Goal: Navigation & Orientation: Find specific page/section

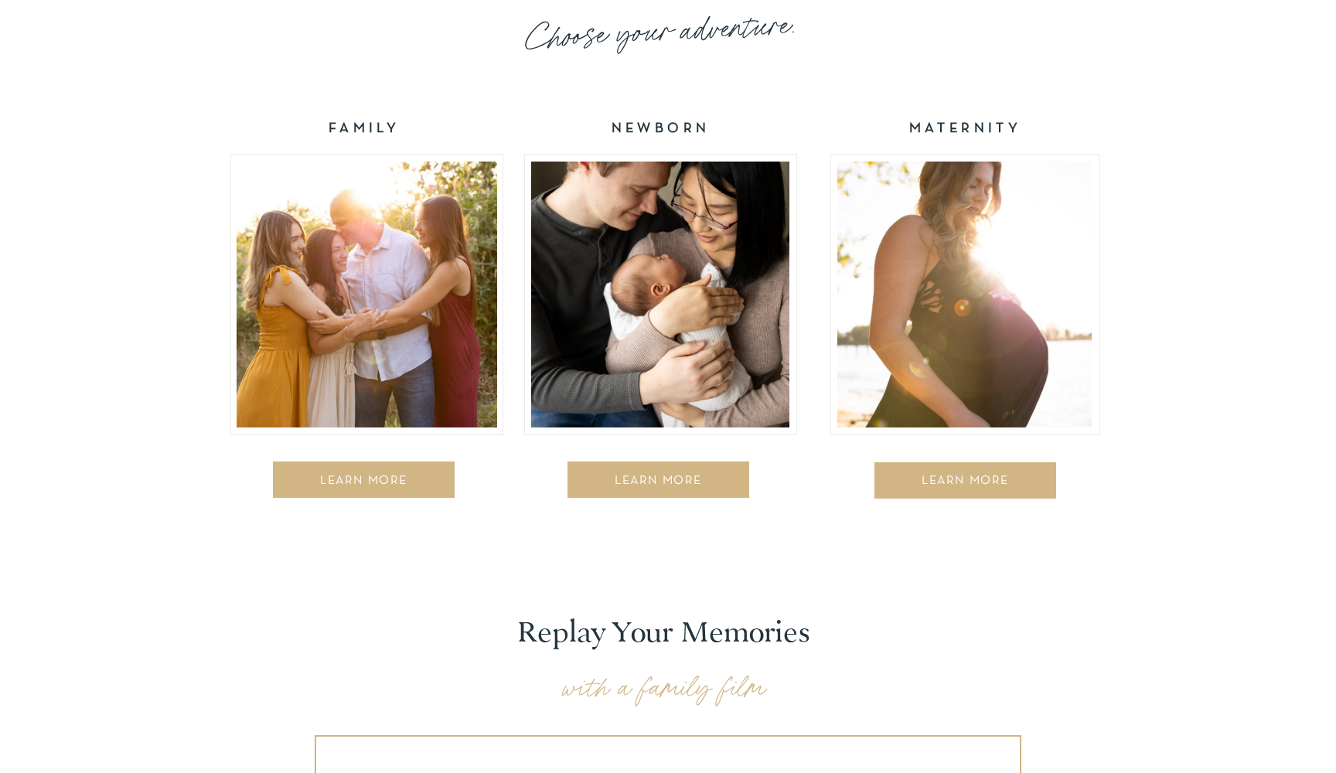
scroll to position [2533, 0]
click at [394, 473] on div at bounding box center [364, 479] width 182 height 36
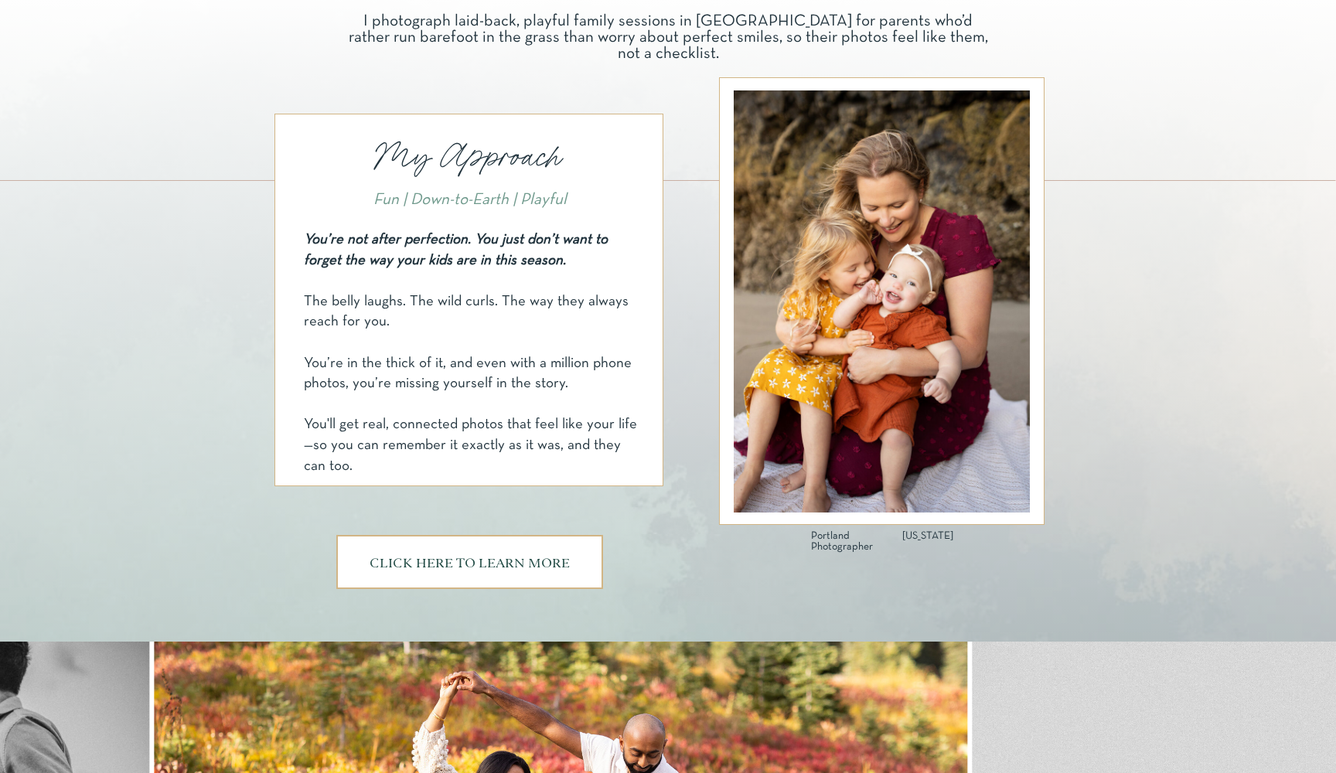
scroll to position [711, 0]
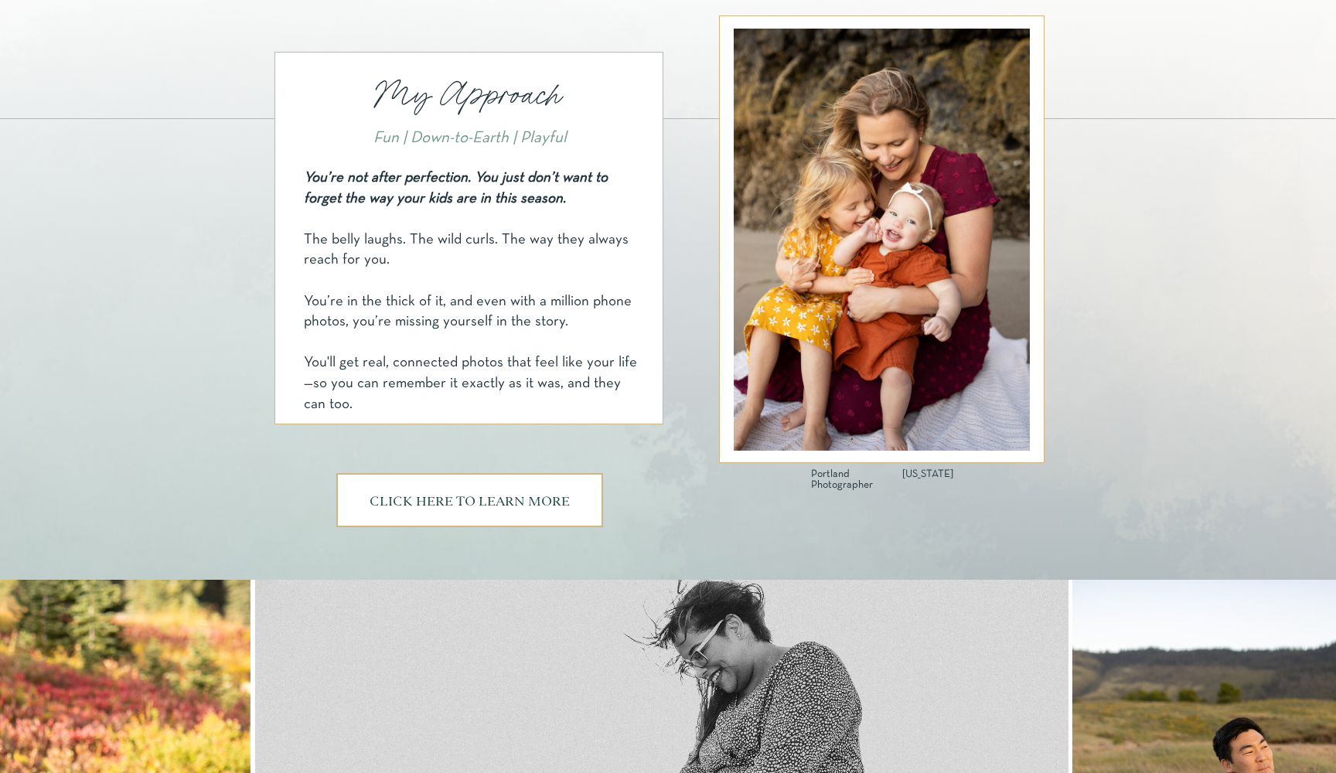
click at [450, 505] on h3 "CLICK HERE TO LEARN MORE" at bounding box center [469, 502] width 209 height 13
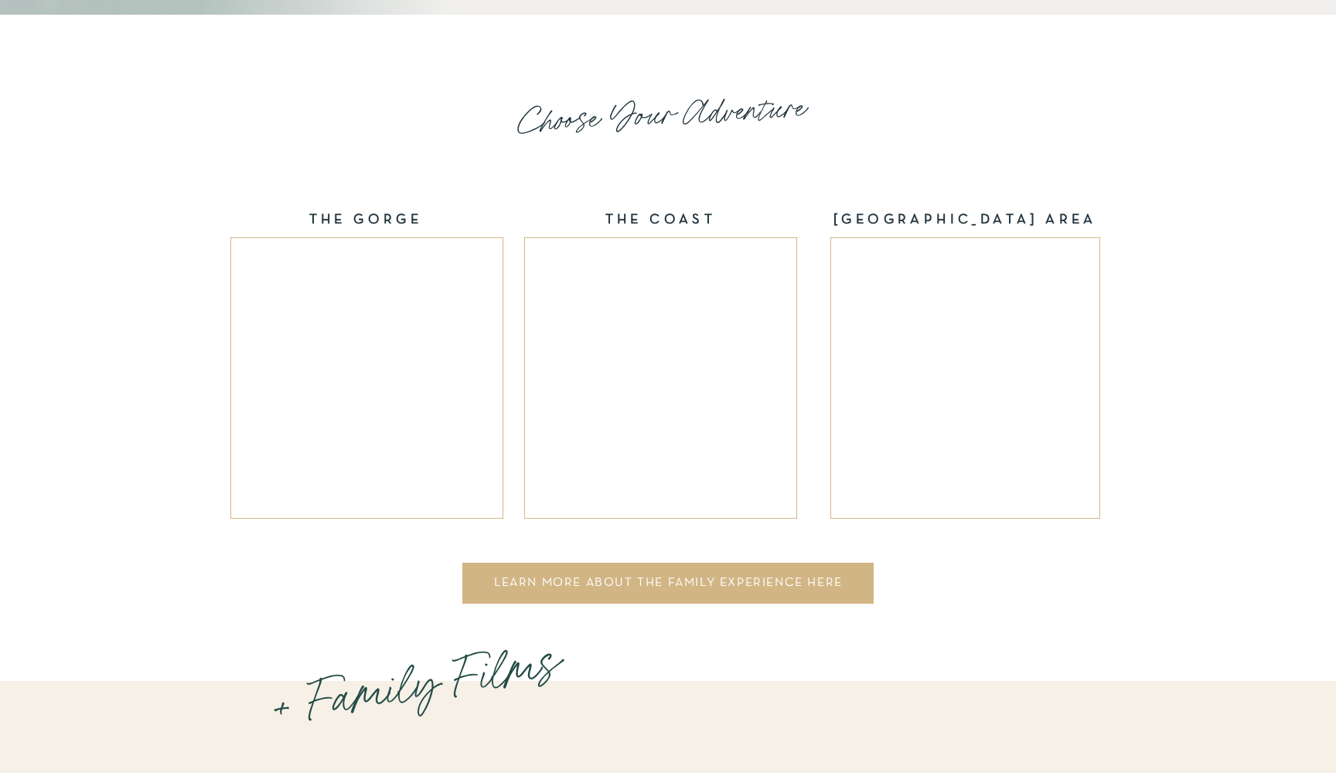
scroll to position [2436, 0]
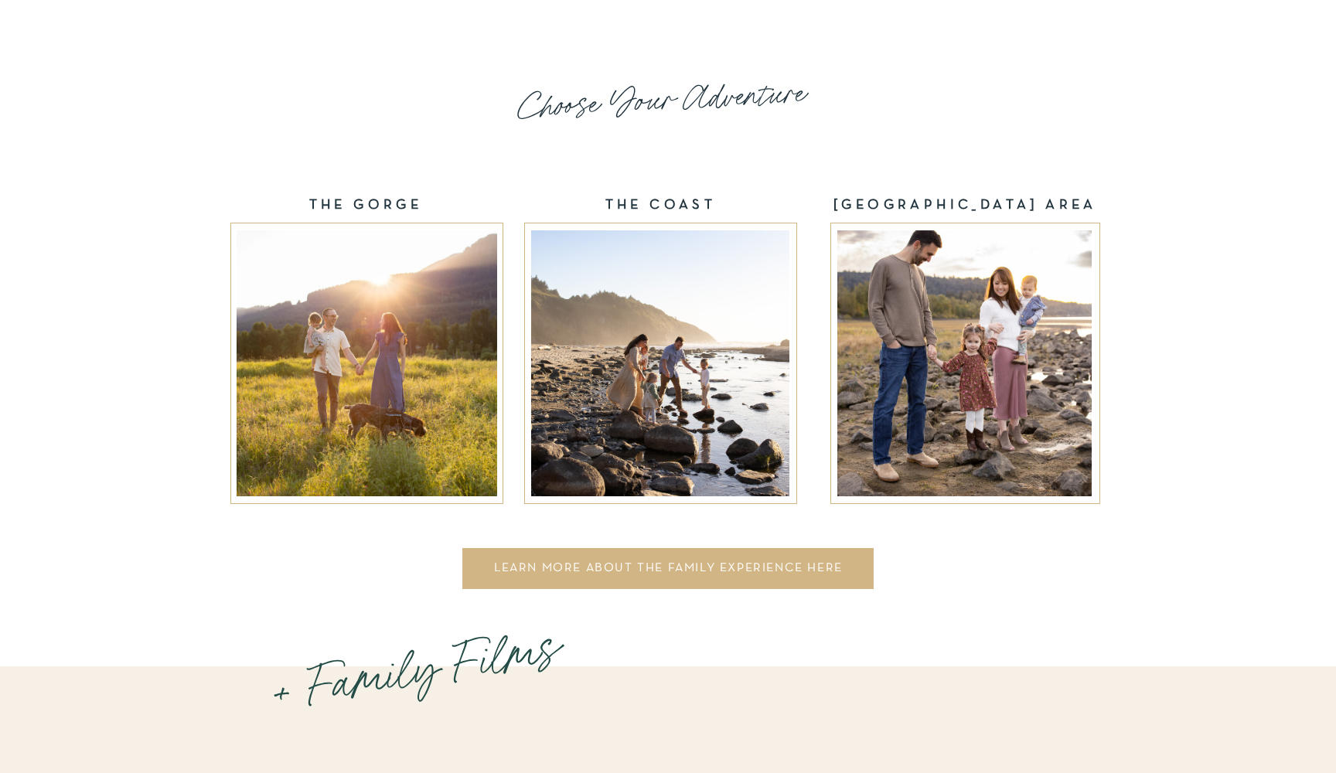
click at [715, 566] on div "LEARN MORE ABOUT THE FAMILY EXPERIENCE HERE" at bounding box center [669, 571] width 394 height 18
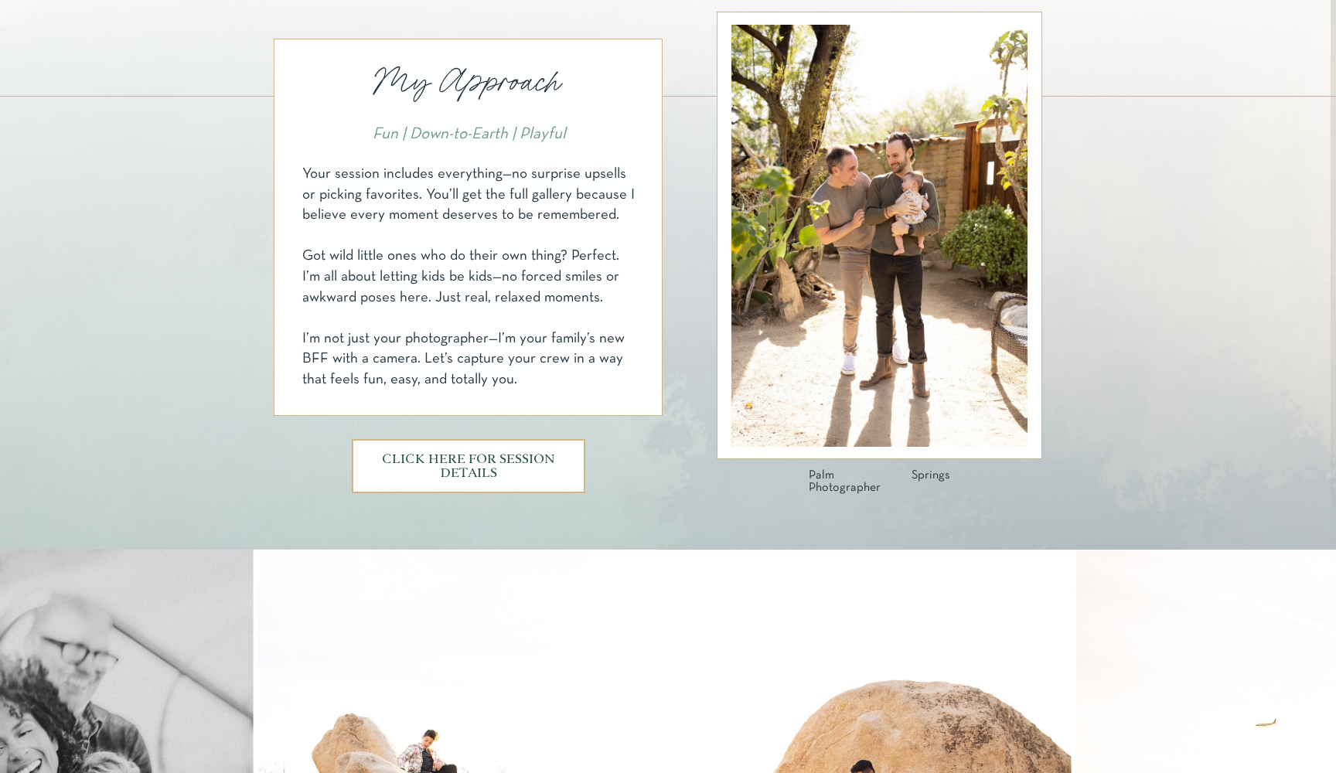
scroll to position [805, 0]
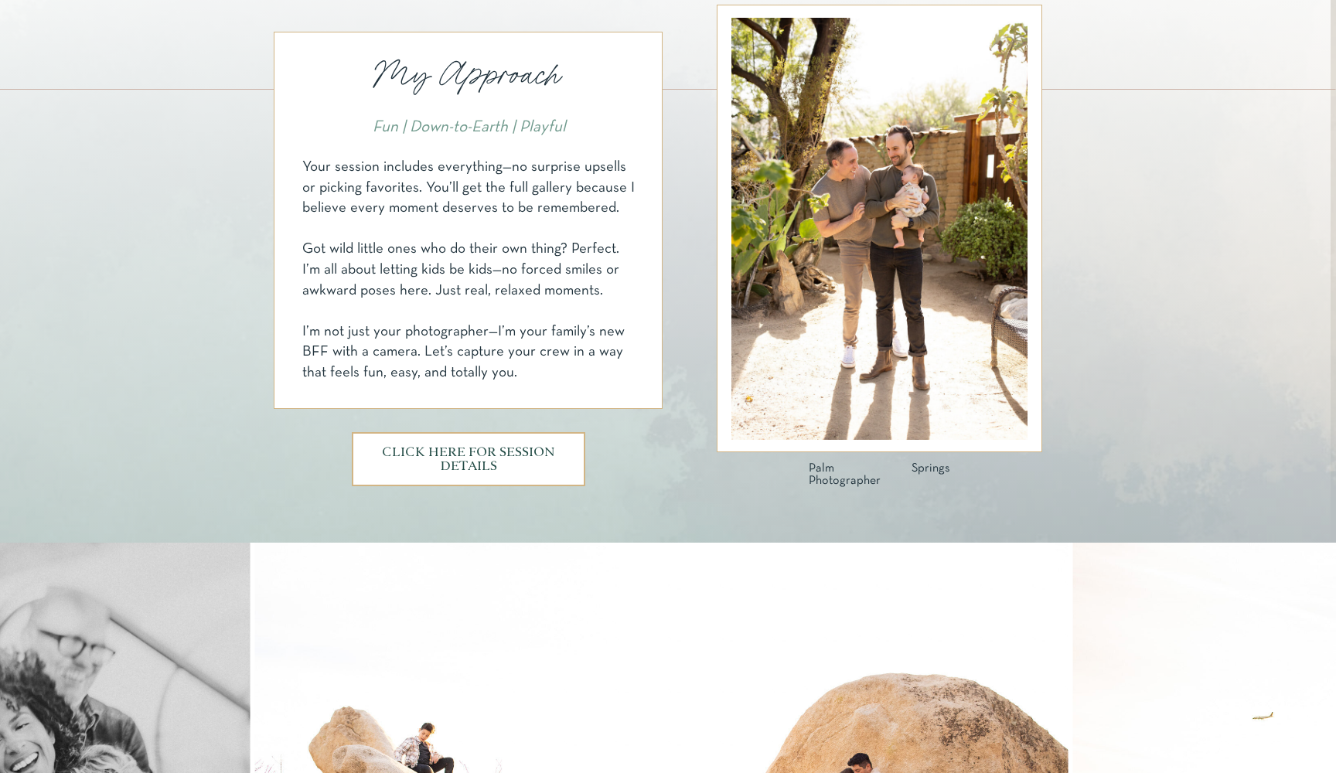
click at [459, 457] on h3 "CLICK HERE FOR SESSION DETAILS" at bounding box center [468, 459] width 175 height 26
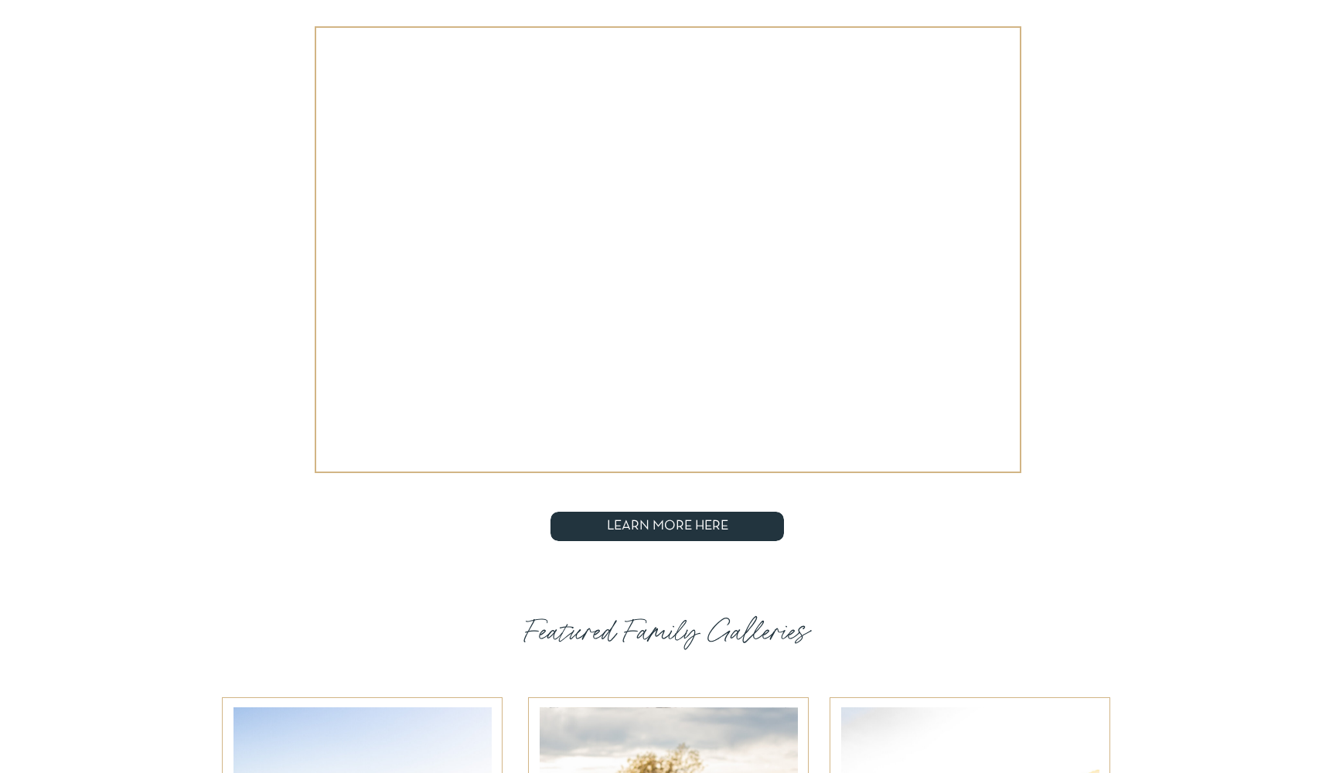
scroll to position [1793, 0]
